Goal: Share content: Share content

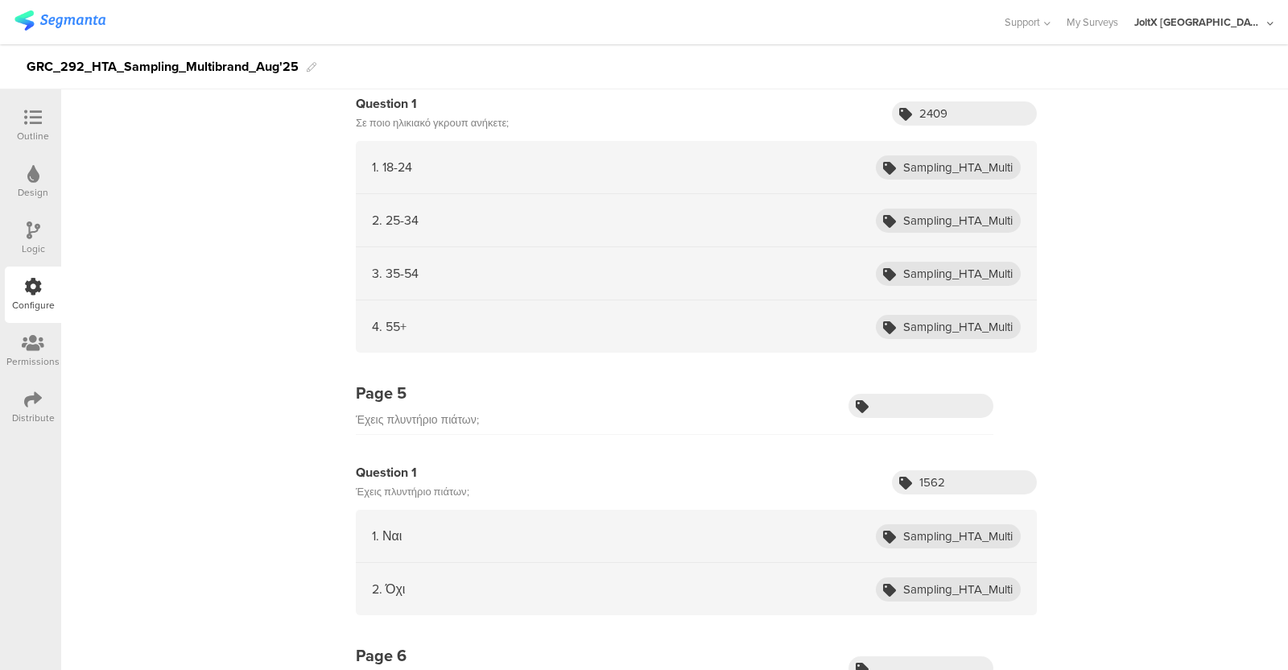
scroll to position [4671, 0]
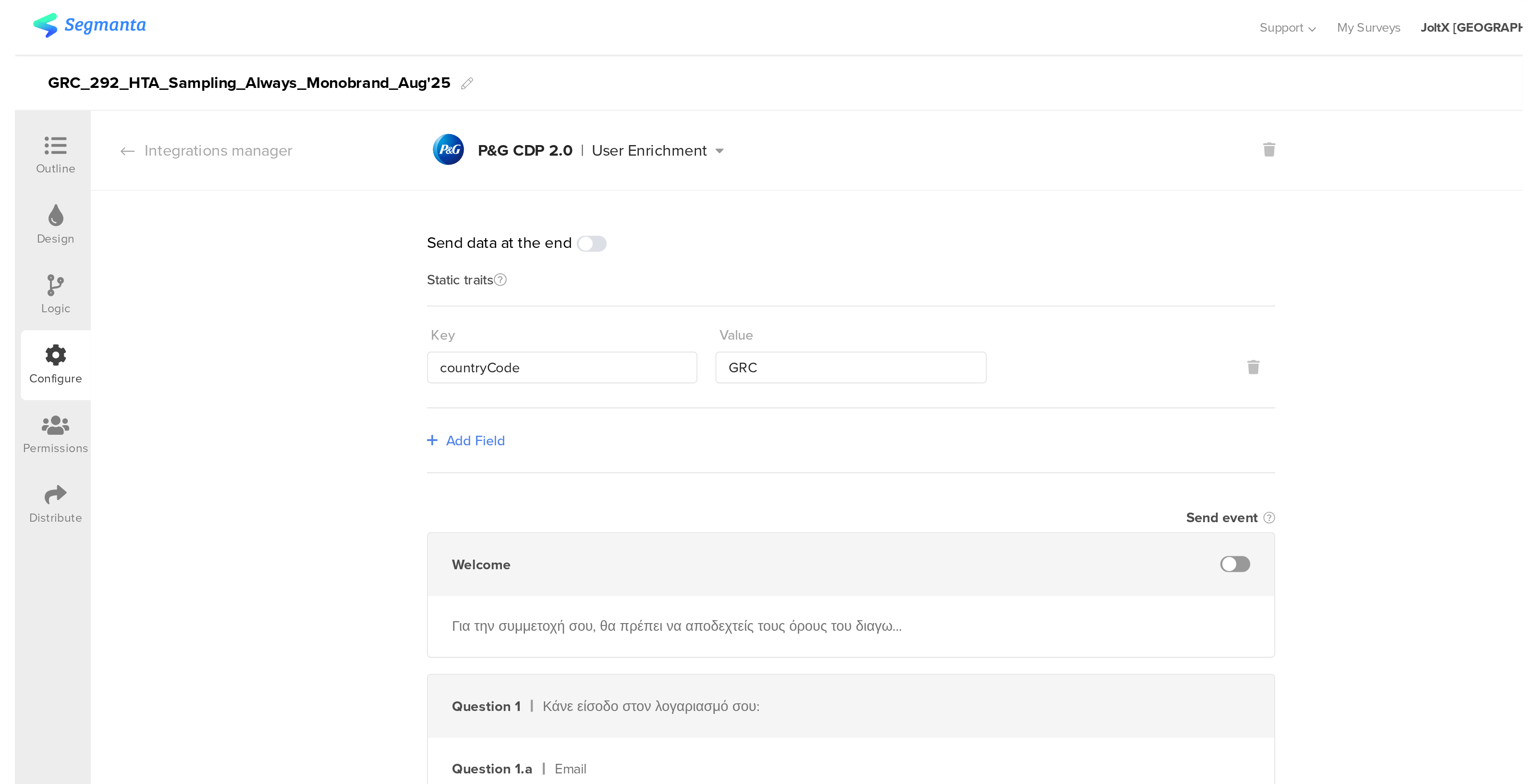
scroll to position [2240, 0]
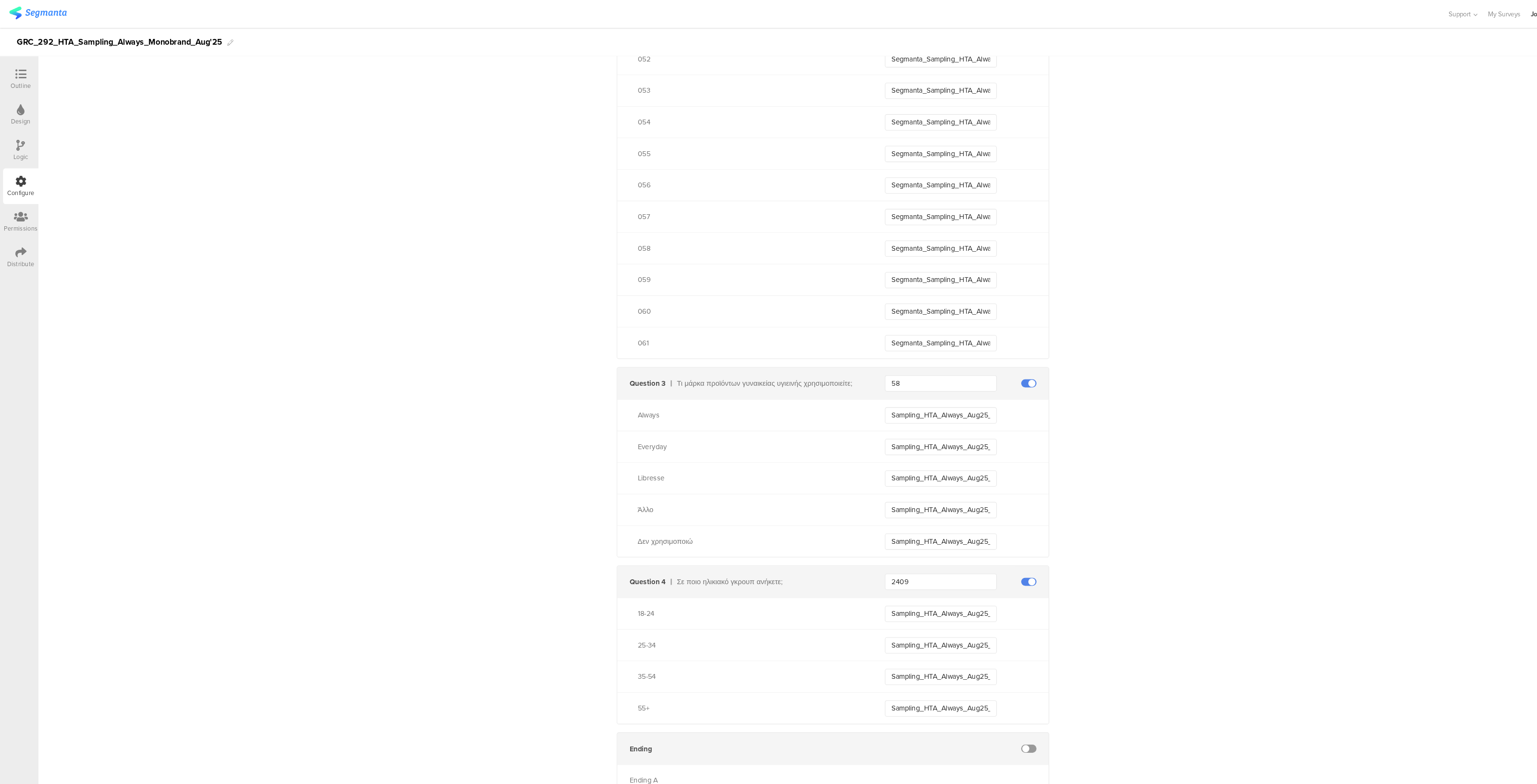
scroll to position [2024, 0]
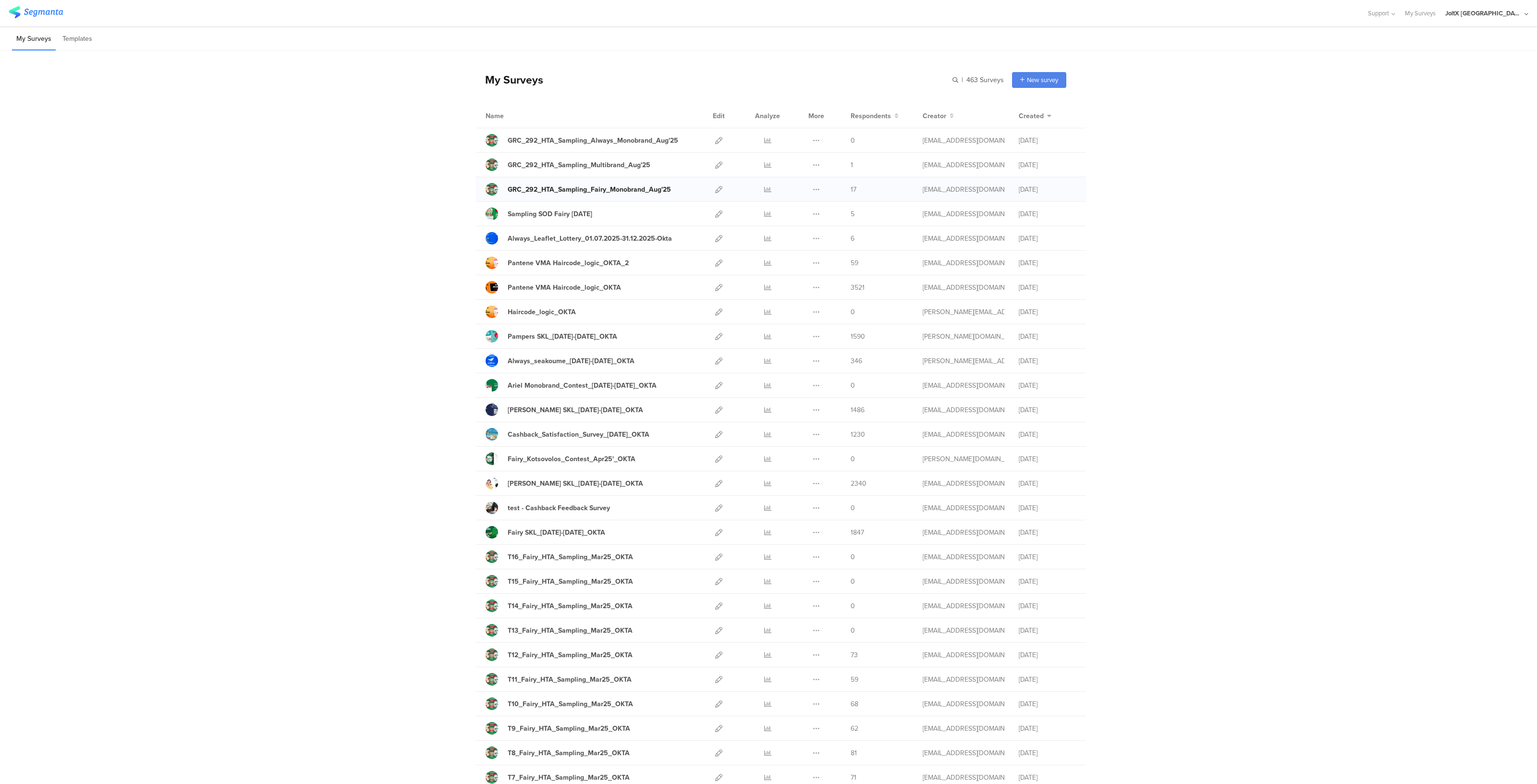
click at [613, 189] on div "GRC_292_HTA_Sampling_Fairy_Monobrand_Aug'25" at bounding box center [590, 189] width 163 height 10
click at [637, 188] on div "GRC_292_HTA_Sampling_Fairy_Monobrand_Aug'25" at bounding box center [590, 189] width 163 height 10
click at [716, 189] on icon at bounding box center [719, 190] width 7 height 7
click at [602, 164] on div "GRC_292_HTA_Sampling_Multibrand_Aug'25" at bounding box center [579, 165] width 143 height 10
click at [715, 165] on icon at bounding box center [719, 165] width 7 height 7
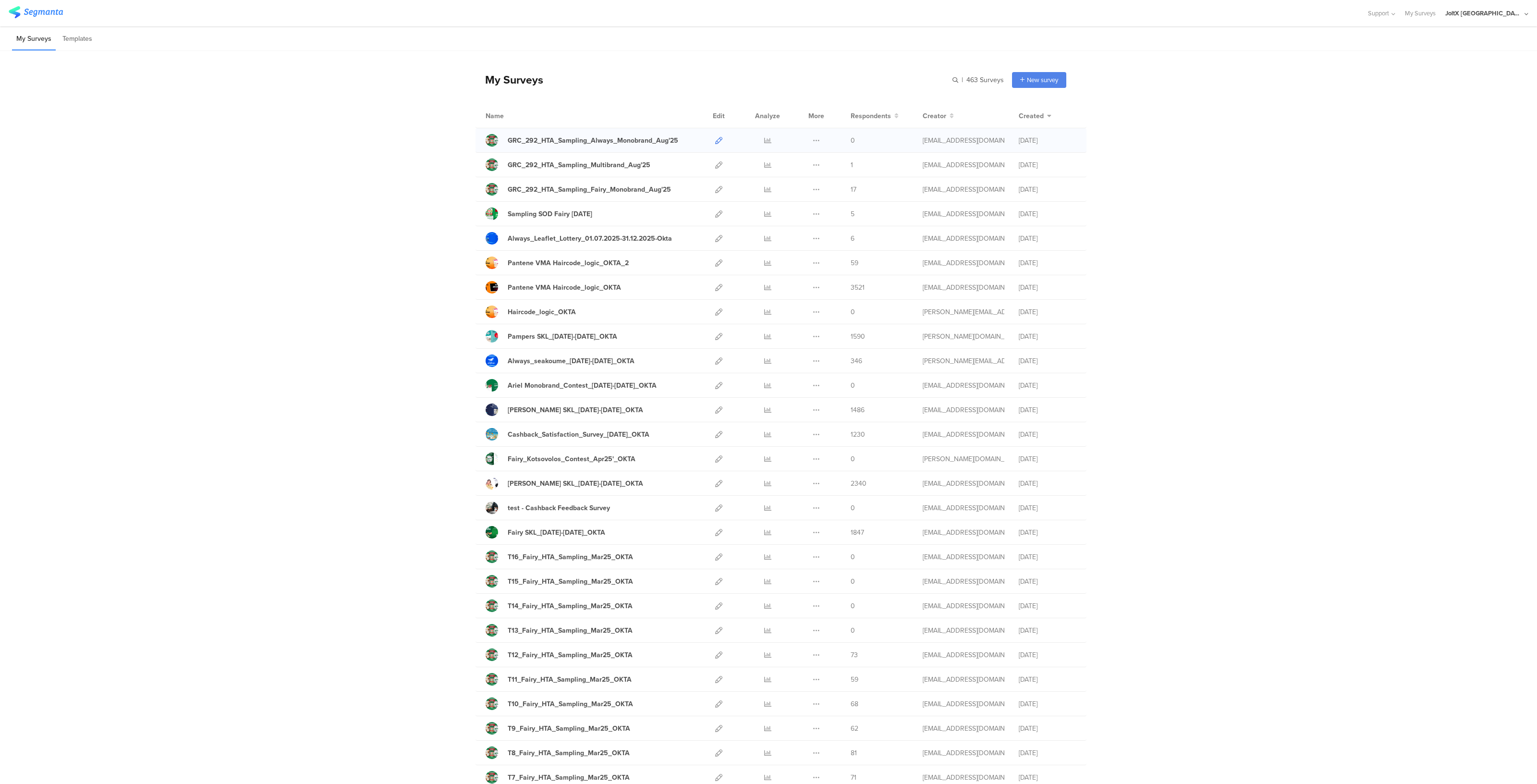
click at [715, 144] on link at bounding box center [719, 140] width 7 height 24
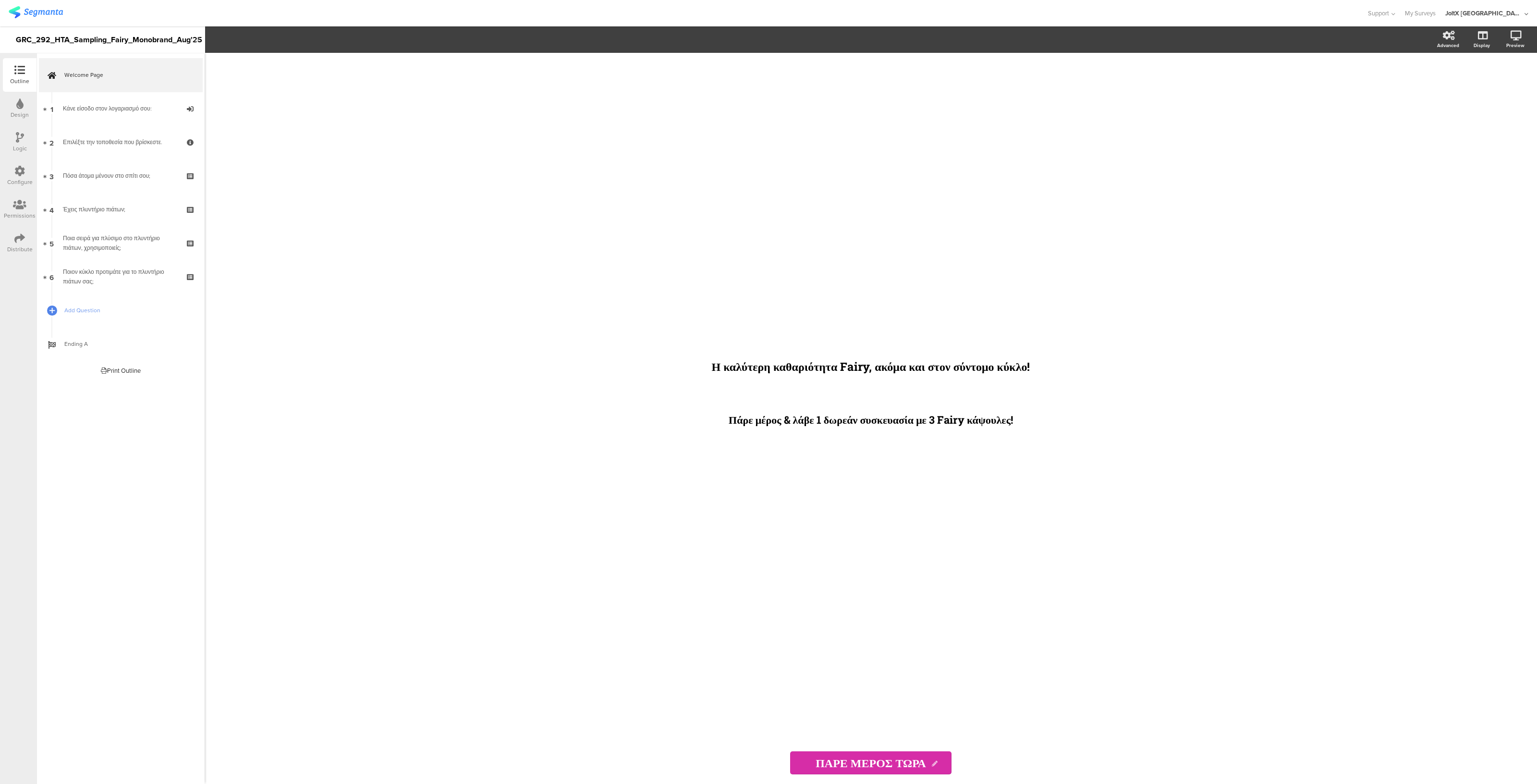
click at [10, 234] on div "Distribute" at bounding box center [20, 243] width 33 height 33
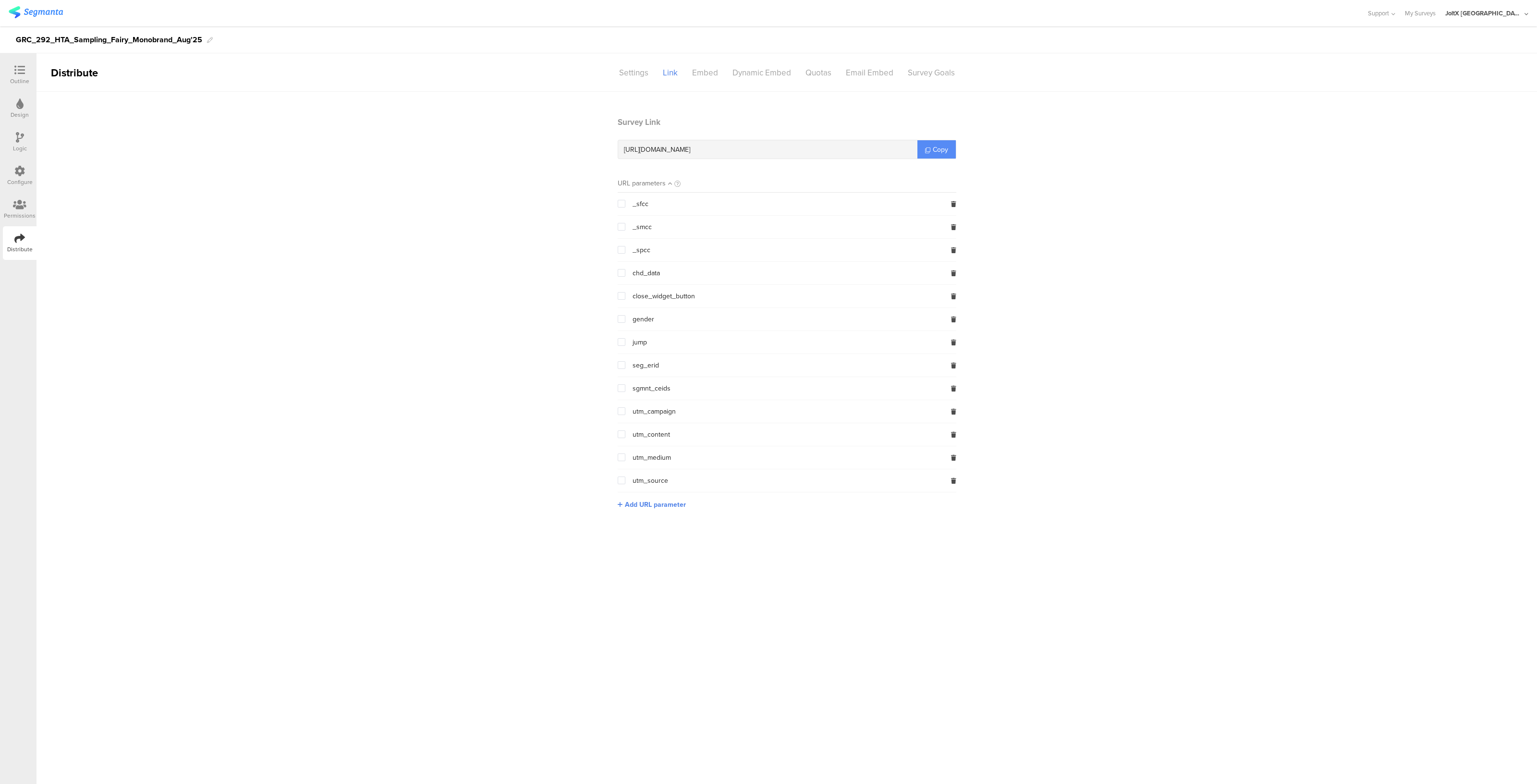
click at [940, 150] on span "Copy" at bounding box center [940, 149] width 16 height 10
click at [1207, 313] on section "Survey Link https://pgsurveys.segmanta.com/affac9 Copy URL parameters _sfcc _sm…" at bounding box center [786, 320] width 1501 height 408
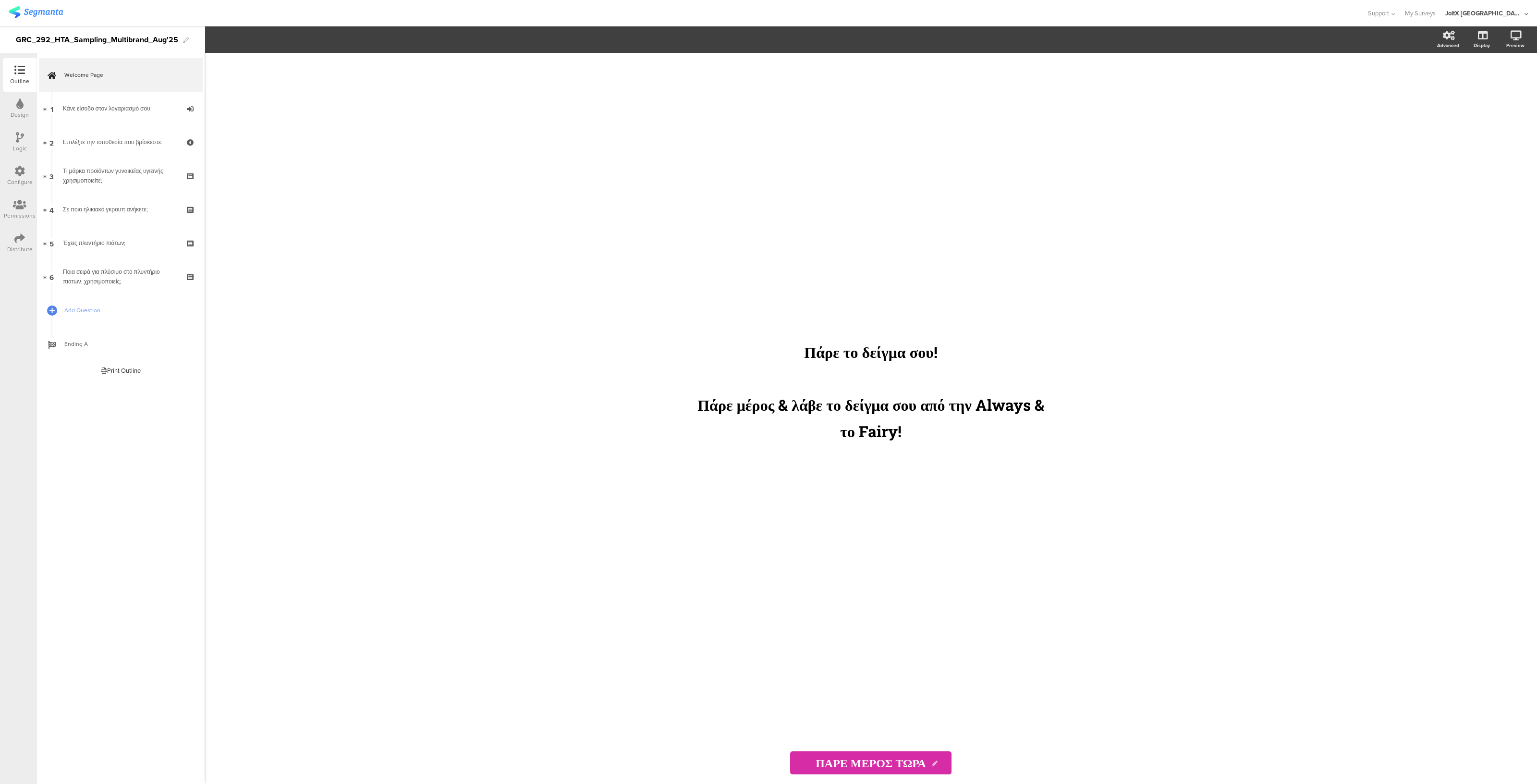
click at [16, 248] on div "Distribute" at bounding box center [20, 249] width 26 height 8
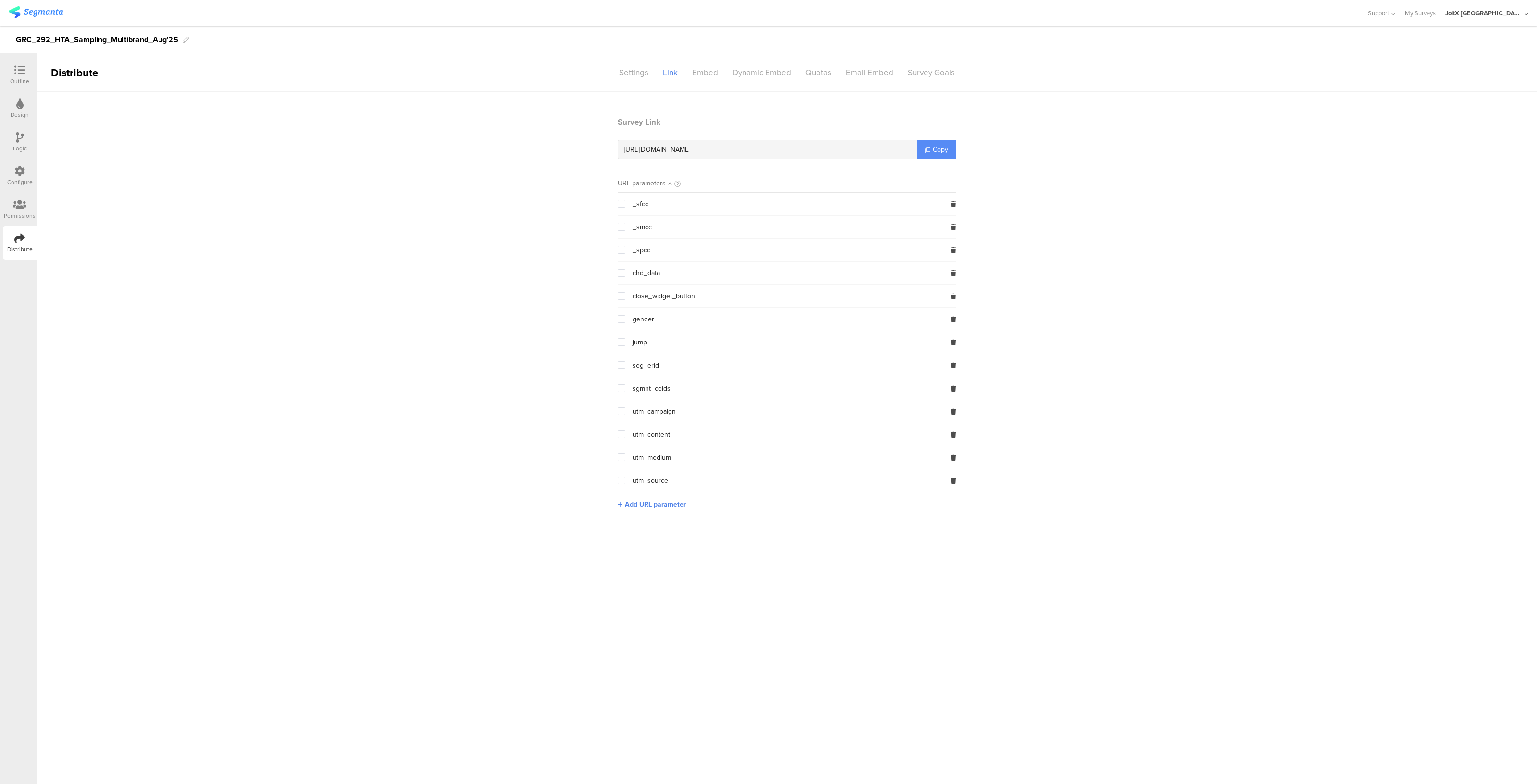
click at [934, 156] on link "Copy" at bounding box center [937, 149] width 38 height 18
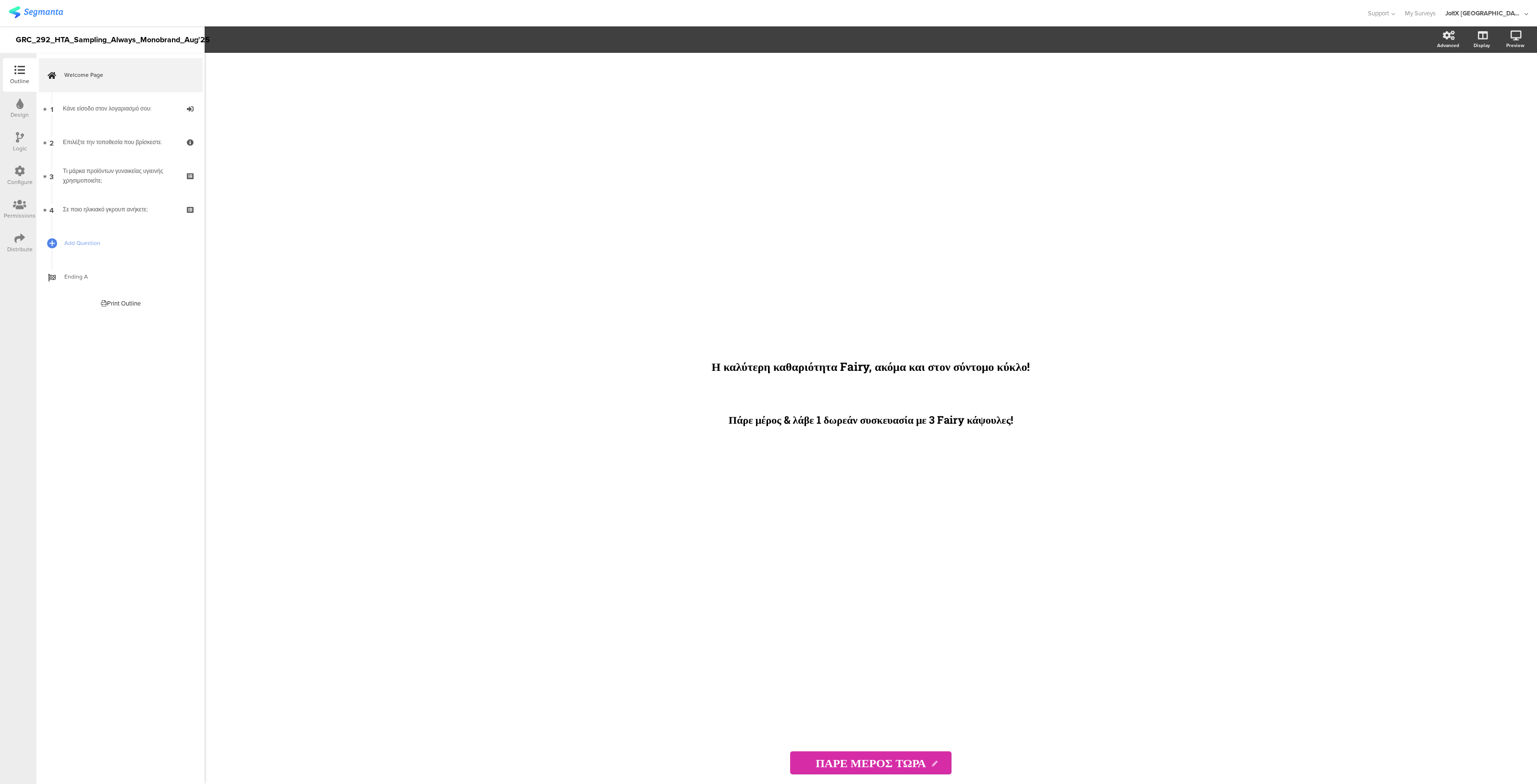
click at [20, 243] on div at bounding box center [20, 239] width 11 height 12
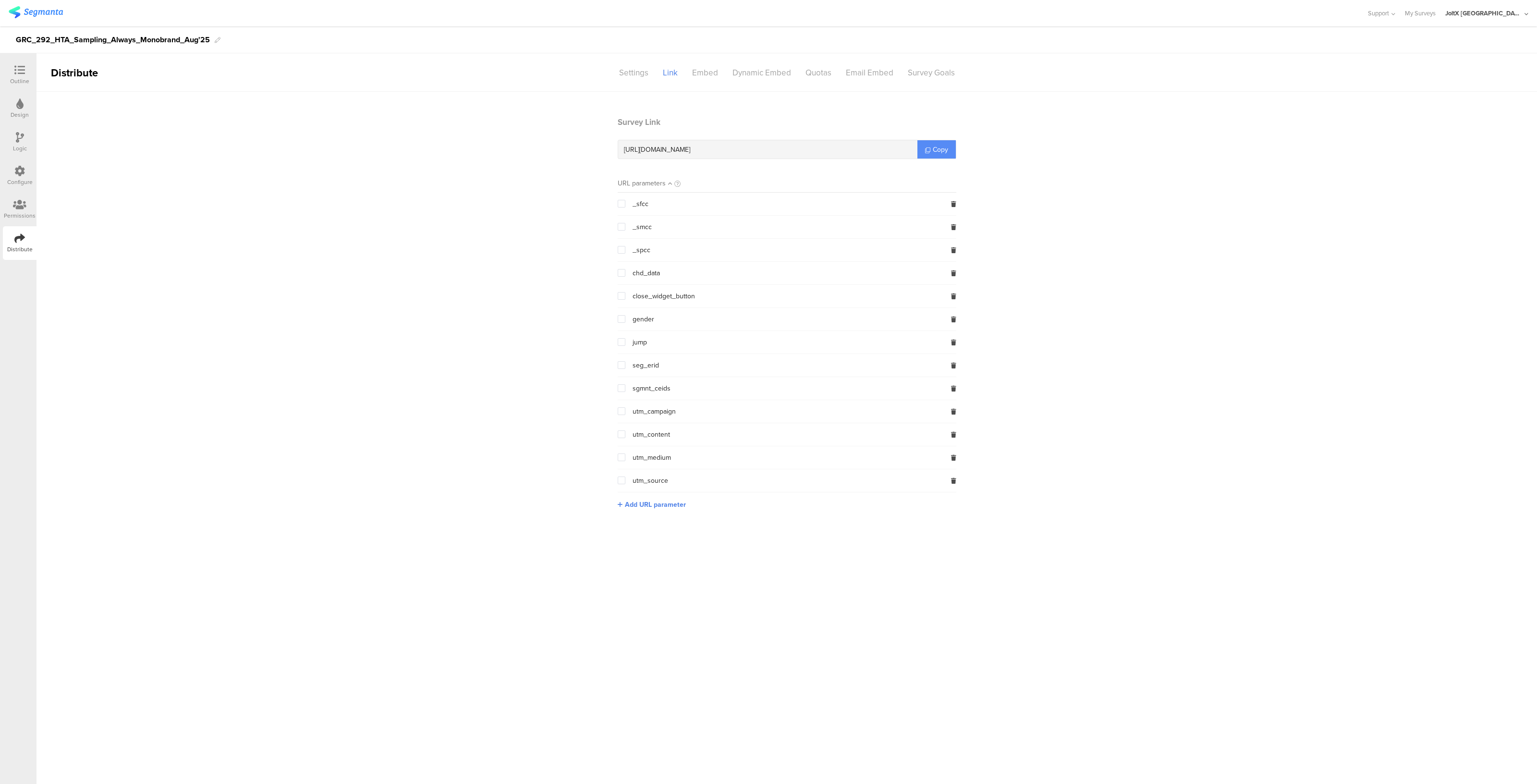
click at [930, 153] on link "Copy" at bounding box center [937, 149] width 38 height 18
click at [932, 150] on link "Copy" at bounding box center [937, 149] width 38 height 18
